Goal: Information Seeking & Learning: Learn about a topic

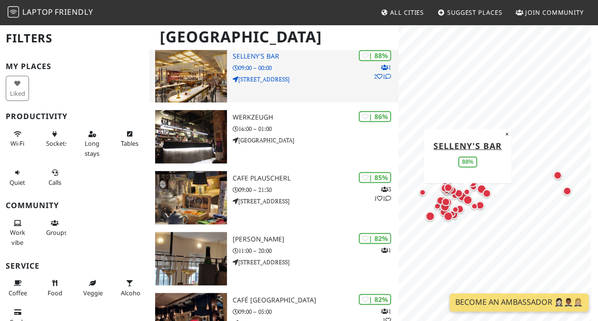
scroll to position [267, 0]
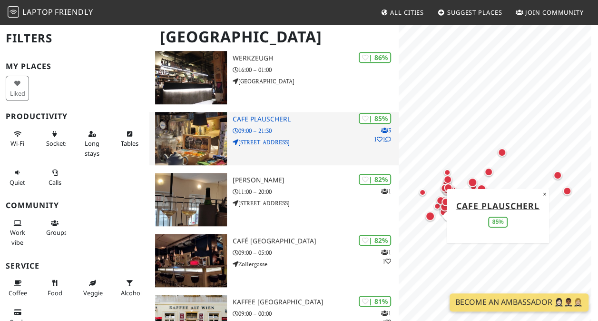
click at [196, 137] on img at bounding box center [191, 138] width 72 height 53
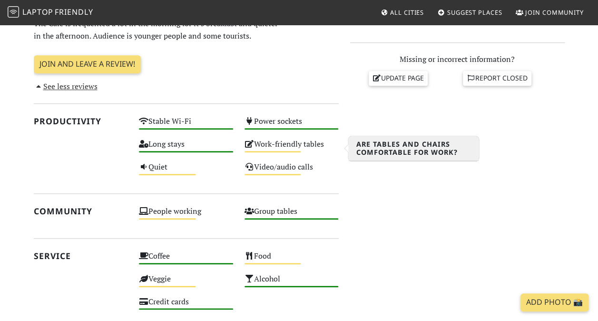
scroll to position [530, 0]
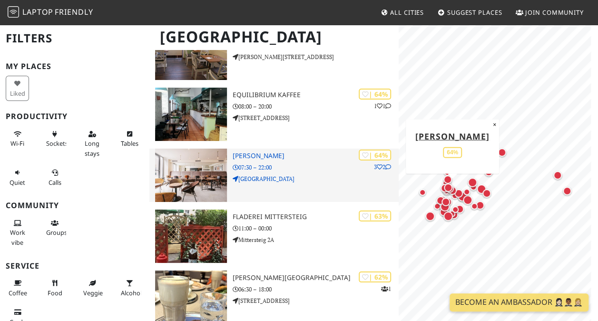
scroll to position [1692, 0]
click at [210, 179] on img at bounding box center [191, 174] width 72 height 53
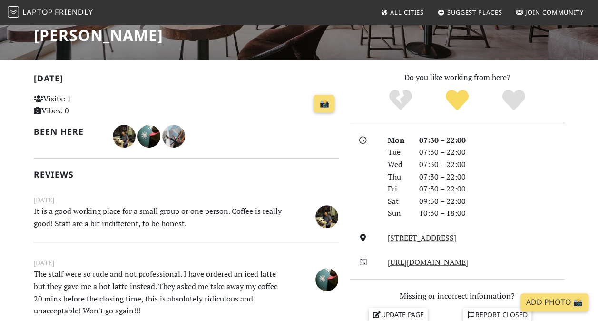
scroll to position [40, 0]
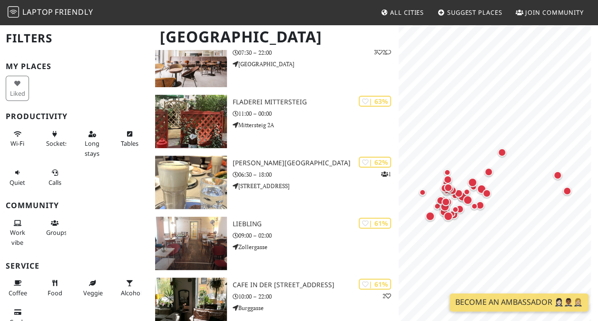
scroll to position [1813, 0]
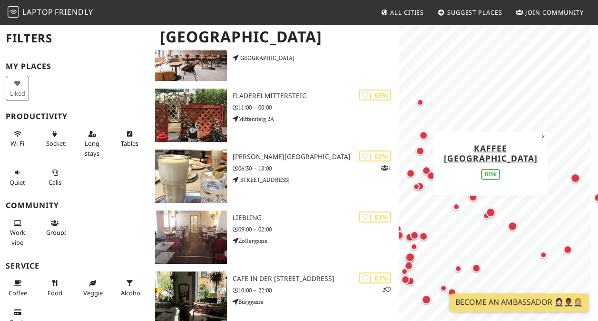
click at [486, 215] on div "Map marker" at bounding box center [490, 211] width 13 height 13
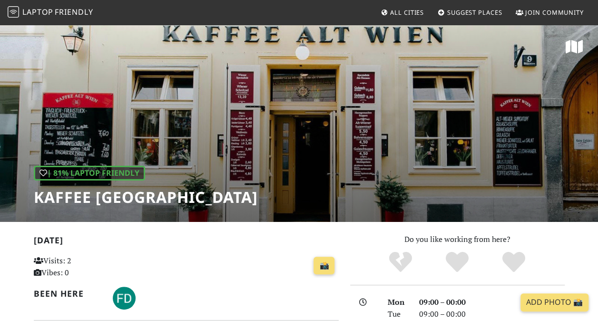
click at [324, 103] on div "| 81% Laptop Friendly Kaffee Alt Wien" at bounding box center [299, 123] width 598 height 198
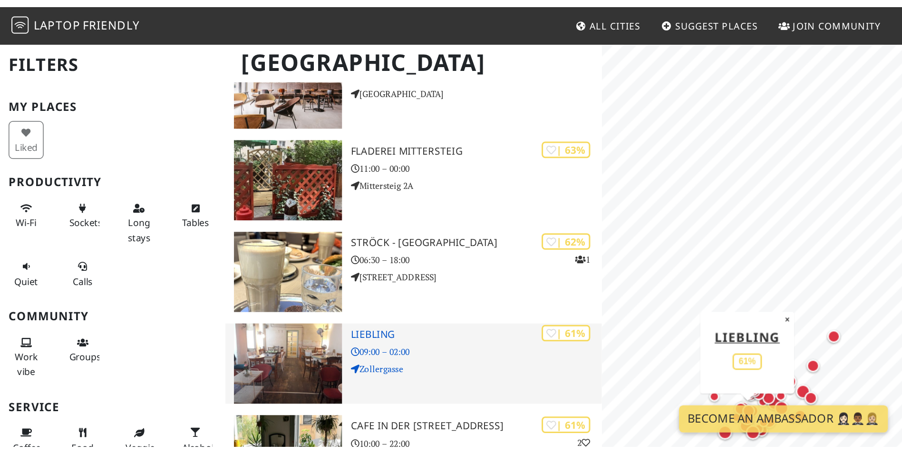
scroll to position [1805, 0]
